Goal: Contribute content: Contribute content

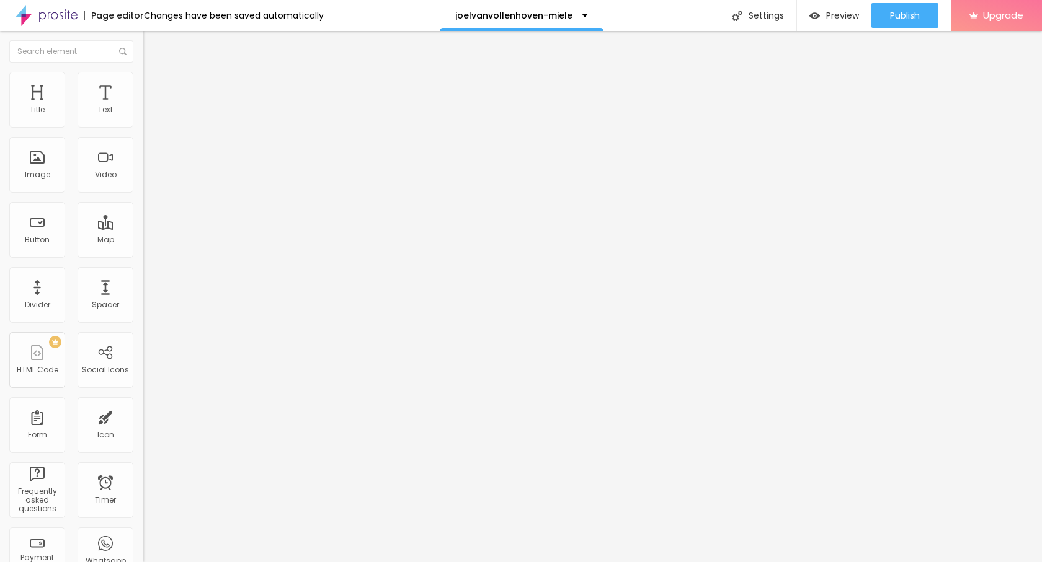
click at [143, 104] on img at bounding box center [146, 100] width 7 height 7
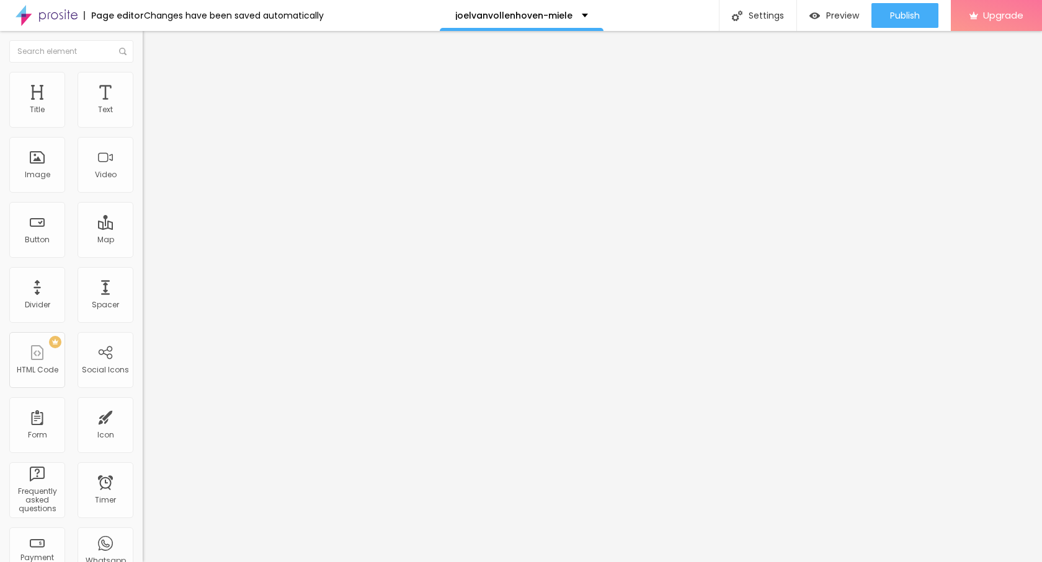
click at [143, 84] on ul "Content Style Advanced" at bounding box center [214, 78] width 143 height 37
click at [143, 73] on img at bounding box center [148, 77] width 11 height 11
type input "95"
type input "60"
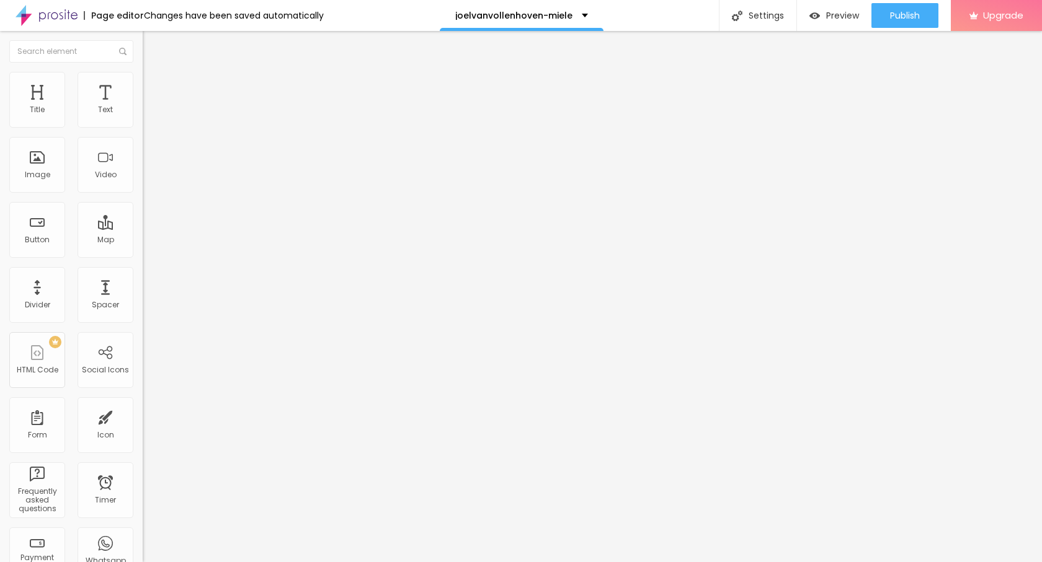
type input "60"
type input "35"
type input "25"
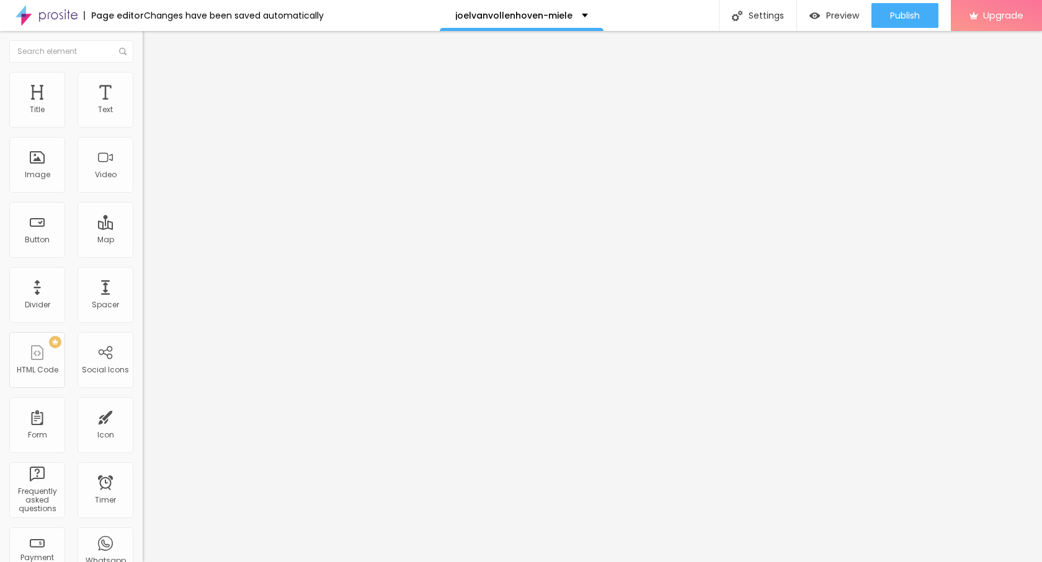
type input "15"
type input "20"
type input "25"
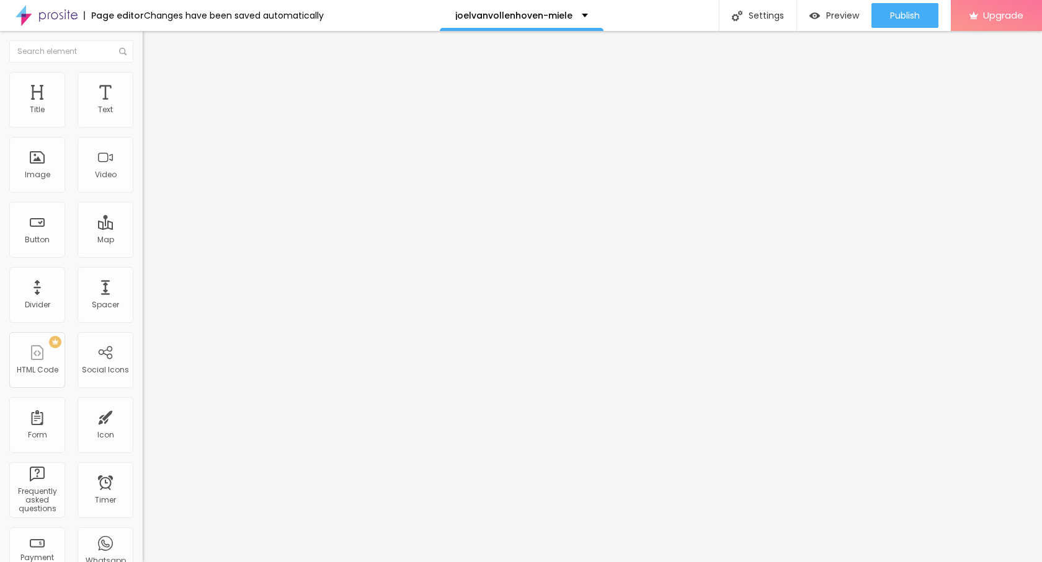
type input "25"
type input "30"
type input "25"
drag, startPoint x: 127, startPoint y: 133, endPoint x: 34, endPoint y: 135, distance: 93.0
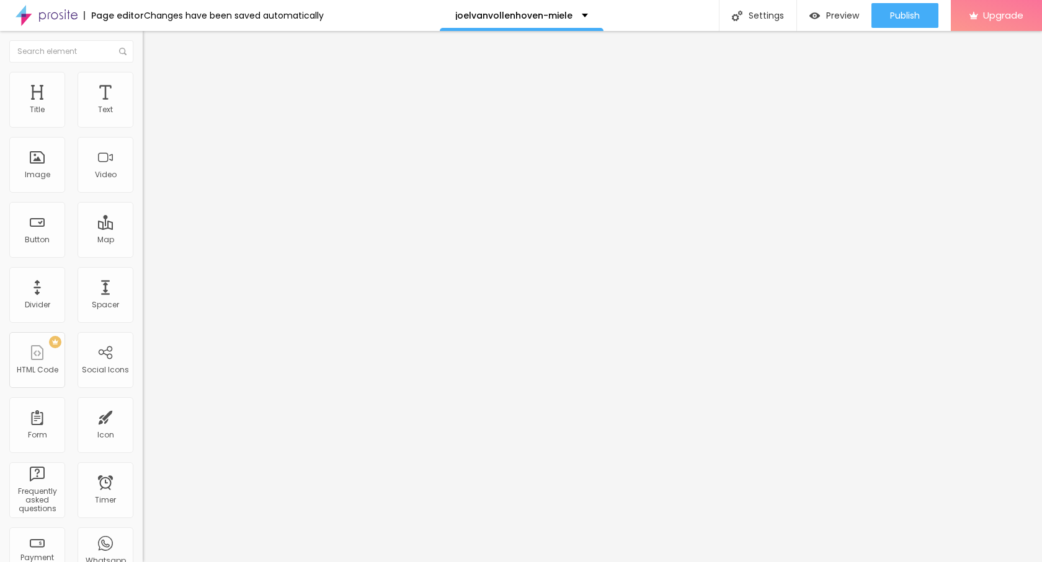
type input "25"
click at [143, 127] on input "range" at bounding box center [183, 122] width 80 height 10
click at [143, 293] on div "Edit Image Content Style Advanced Size 25 px % 0 Border radius Shadow DISABLED …" at bounding box center [214, 296] width 143 height 531
click at [143, 52] on button "Edit Image" at bounding box center [214, 45] width 143 height 29
click at [143, 119] on button "button" at bounding box center [151, 112] width 17 height 13
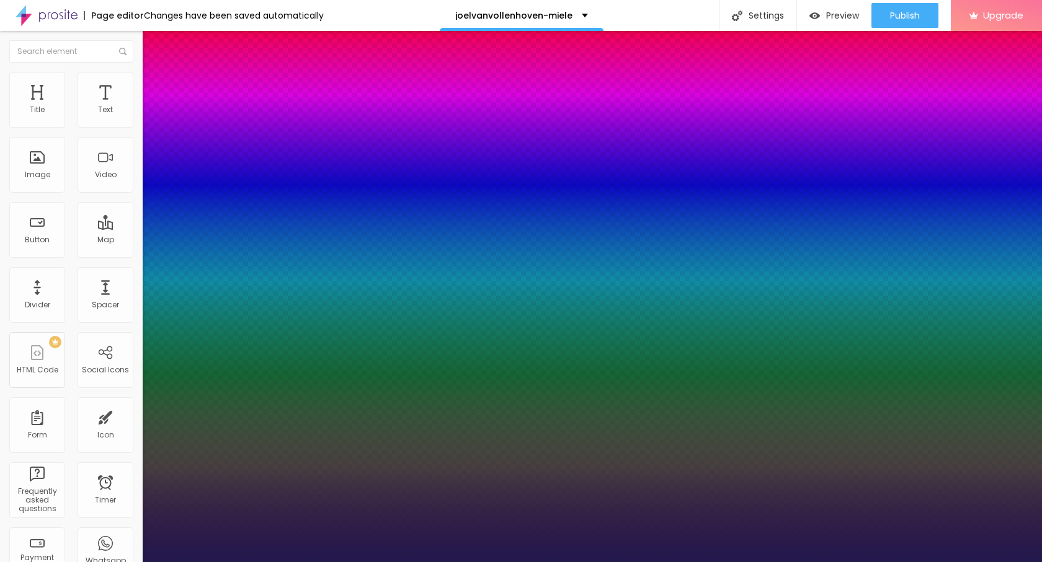
type input "1"
type input "23"
type input "1"
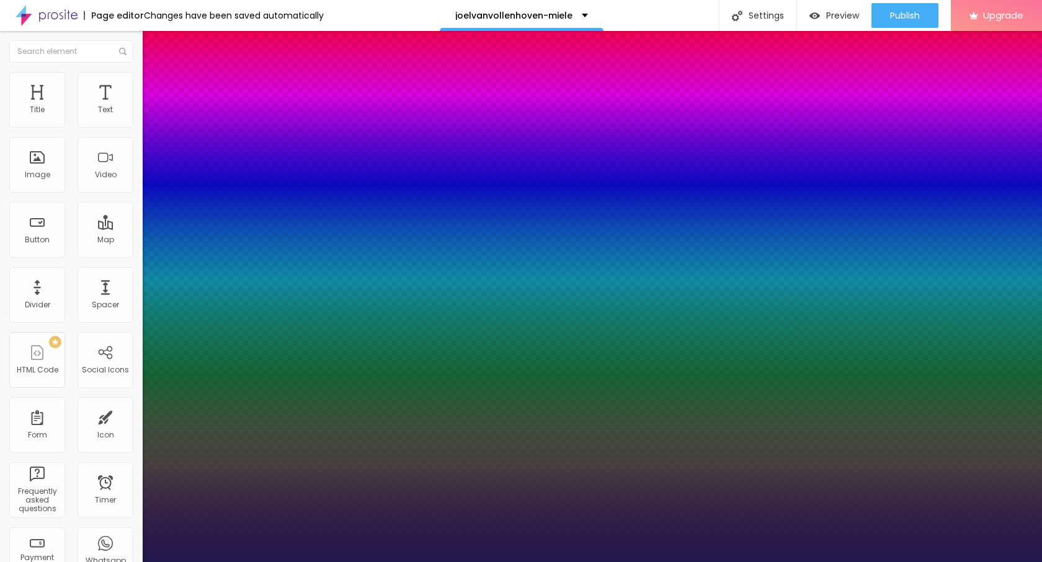
type input "23"
type input "1"
click at [35, 562] on div at bounding box center [521, 562] width 1042 height 0
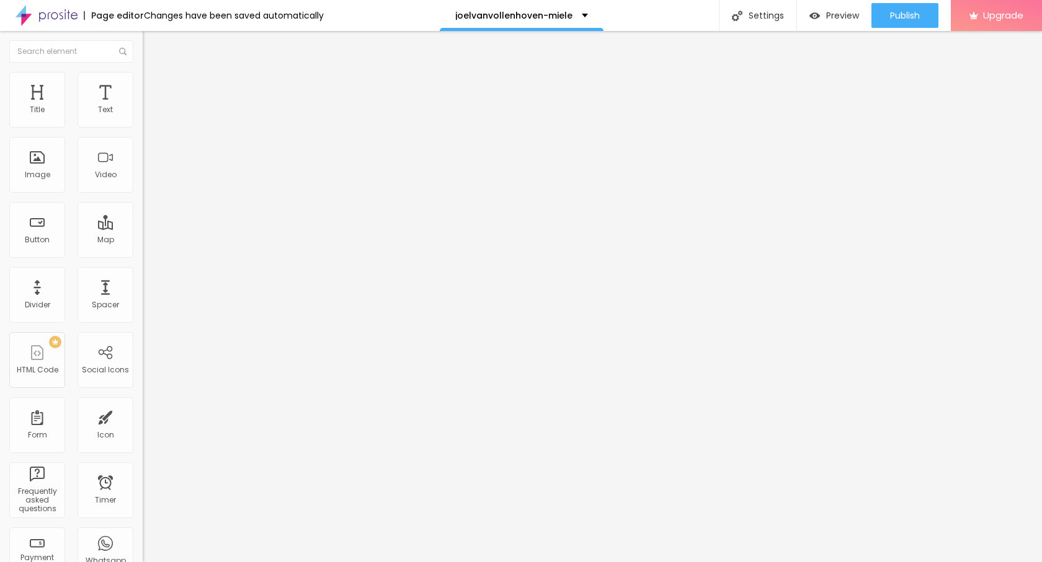
click at [143, 35] on button "Edit Text" at bounding box center [214, 45] width 143 height 29
click at [143, 117] on input "Click me" at bounding box center [217, 110] width 149 height 12
paste input "→ VIEW DOCUMENT HERE"
type input "→ VIEW DOCUMENT HERE"
click at [143, 255] on input "https://" at bounding box center [217, 249] width 149 height 12
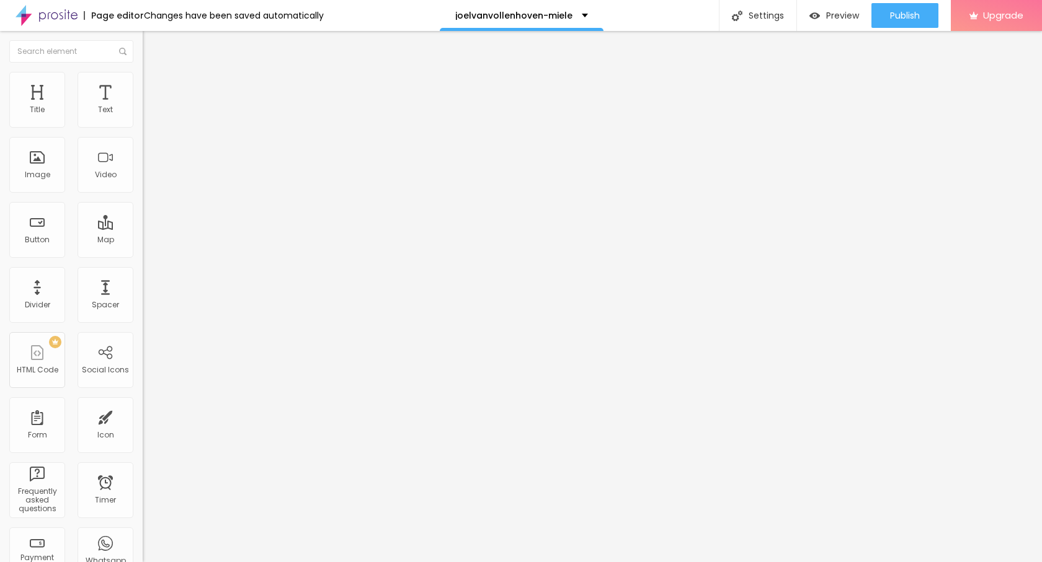
paste input "[DOMAIN_NAME][URL]"
type input "[URL][DOMAIN_NAME]"
click at [918, 1] on div "Publish Publish changes Click Publish to go live with your latest changes. View…" at bounding box center [904, 15] width 67 height 31
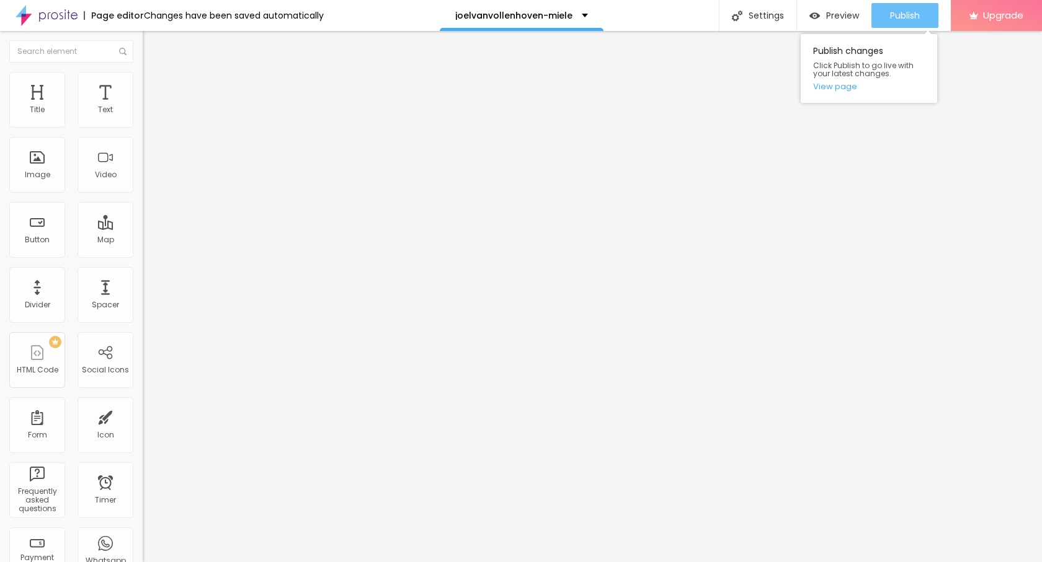
click at [903, 12] on span "Publish" at bounding box center [905, 16] width 30 height 10
